Goal: Task Accomplishment & Management: Complete application form

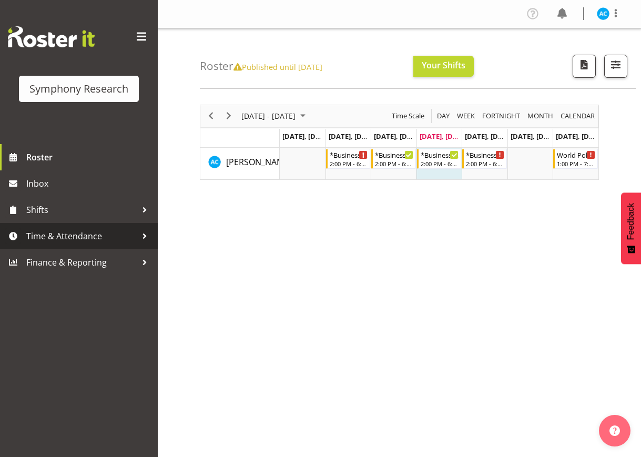
click at [84, 236] on span "Time & Attendance" at bounding box center [81, 236] width 110 height 16
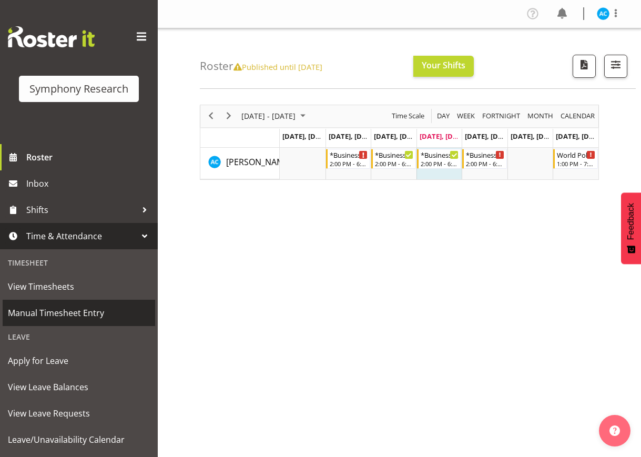
click at [36, 311] on span "Manual Timesheet Entry" at bounding box center [79, 313] width 142 height 16
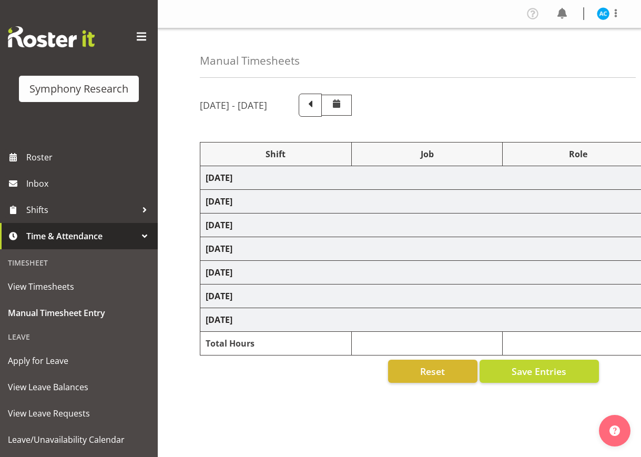
select select "26078"
select select "10499"
select select "47"
select select "26078"
select select "10499"
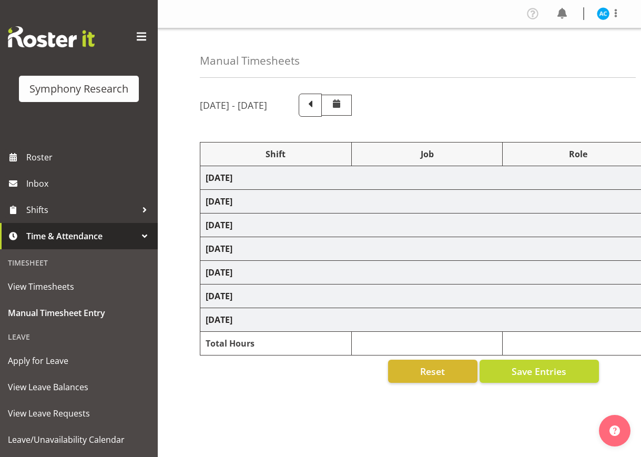
select select "47"
select select "26078"
select select "10499"
select select "47"
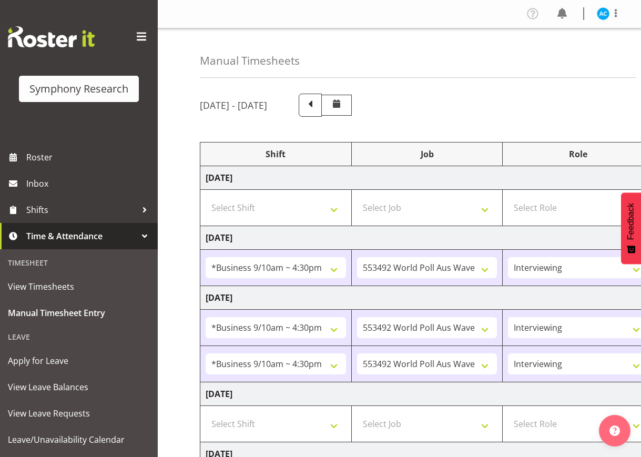
scroll to position [197, 0]
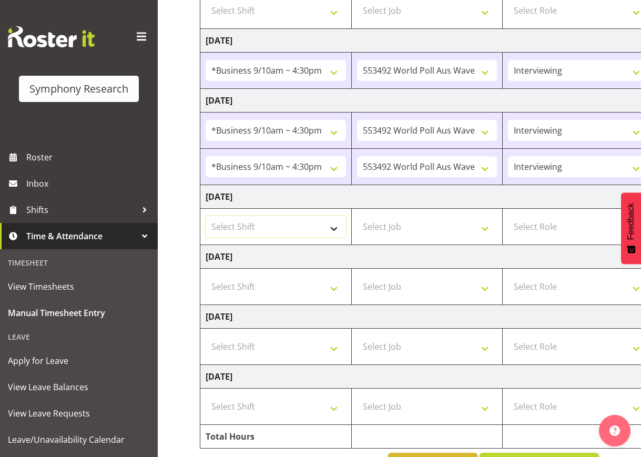
click at [260, 225] on select "Select Shift !!Weekend Residential (Roster IT Shift Label) *Business 9/10am ~ 4…" at bounding box center [275, 226] width 140 height 21
select select "26078"
click at [205, 216] on select "Select Shift !!Weekend Residential (Roster IT Shift Label) *Business 9/10am ~ 4…" at bounding box center [275, 226] width 140 height 21
click at [408, 226] on select "Select Job 550060 IF Admin 553492 World Poll Aus Wave 2 Main 2025 553493 World …" at bounding box center [427, 226] width 140 height 21
select select "10575"
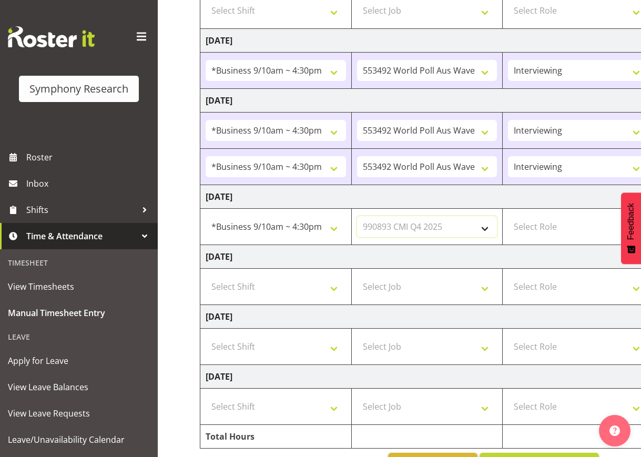
click at [357, 216] on select "Select Job 550060 IF Admin 553492 World Poll Aus Wave 2 Main 2025 553493 World …" at bounding box center [427, 226] width 140 height 21
click at [562, 229] on select "Select Role Briefing Interviewing" at bounding box center [578, 226] width 140 height 21
select select "47"
click at [508, 216] on select "Select Role Briefing Interviewing" at bounding box center [578, 226] width 140 height 21
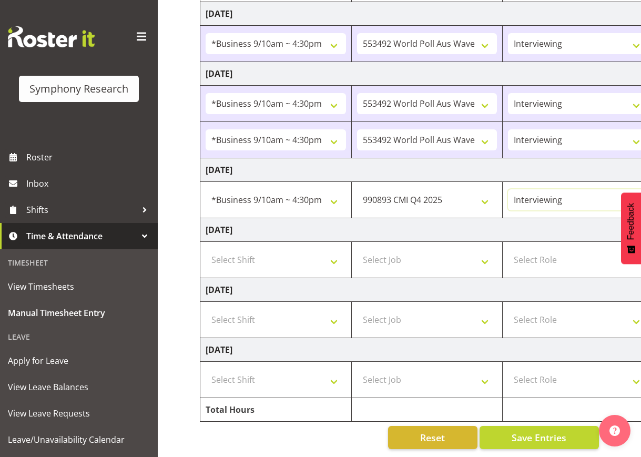
scroll to position [0, 295]
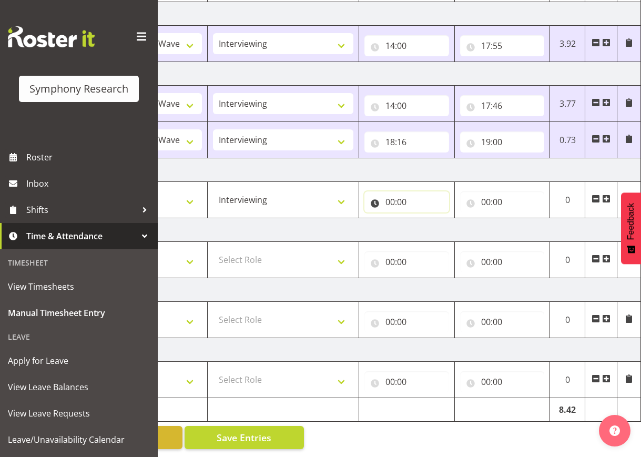
click at [381, 191] on input "00:00" at bounding box center [406, 201] width 85 height 21
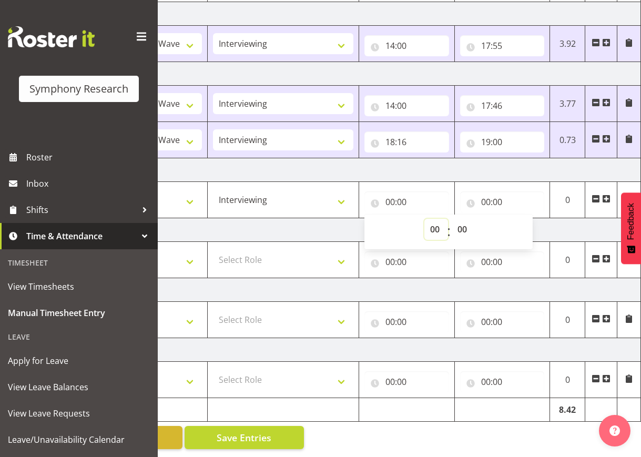
click at [432, 225] on select "00 01 02 03 04 05 06 07 08 09 10 11 12 13 14 15 16 17 18 19 20 21 22 23" at bounding box center [436, 229] width 24 height 21
select select "14"
click at [424, 219] on select "00 01 02 03 04 05 06 07 08 09 10 11 12 13 14 15 16 17 18 19 20 21 22 23" at bounding box center [436, 229] width 24 height 21
type input "14:00"
click at [505, 191] on input "00:00" at bounding box center [502, 201] width 85 height 21
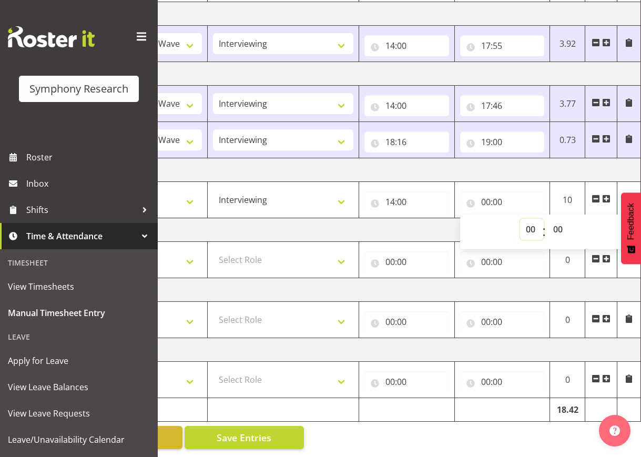
click at [523, 219] on select "00 01 02 03 04 05 06 07 08 09 10 11 12 13 14 15 16 17 18 19 20 21 22 23" at bounding box center [532, 229] width 24 height 21
select select "18"
click at [520, 219] on select "00 01 02 03 04 05 06 07 08 09 10 11 12 13 14 15 16 17 18 19 20 21 22 23" at bounding box center [532, 229] width 24 height 21
type input "18:00"
click at [241, 432] on span "Save Entries" at bounding box center [243, 437] width 55 height 14
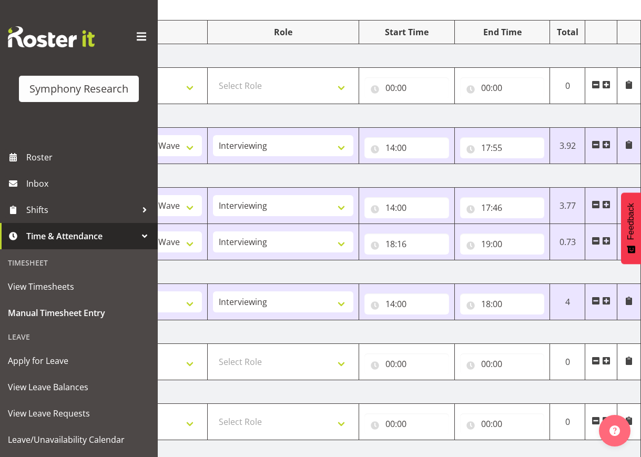
scroll to position [0, 0]
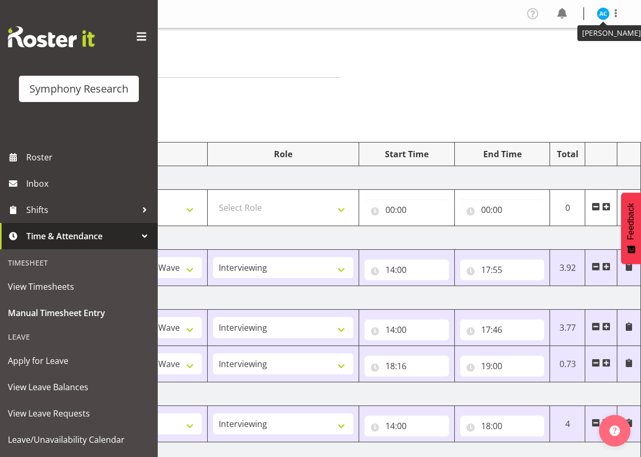
click at [603, 16] on img at bounding box center [602, 13] width 13 height 13
click at [576, 59] on link "Log Out" at bounding box center [571, 55] width 101 height 19
